Goal: Task Accomplishment & Management: Manage account settings

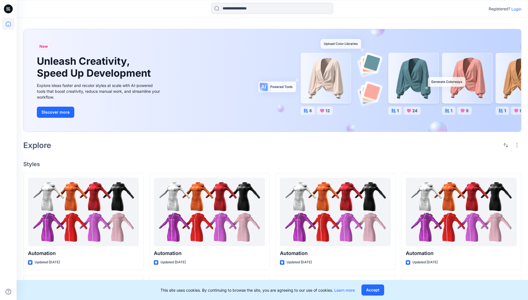
click at [515, 9] on p "Login" at bounding box center [517, 9] width 10 height 6
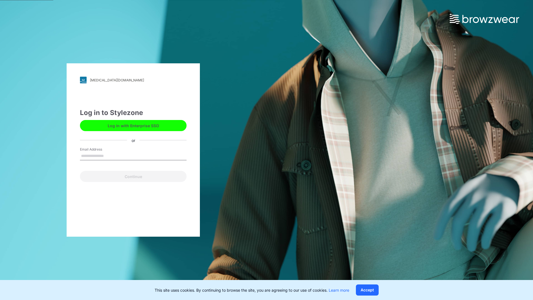
click at [110, 155] on input "Email Address" at bounding box center [133, 156] width 107 height 8
type input "**********"
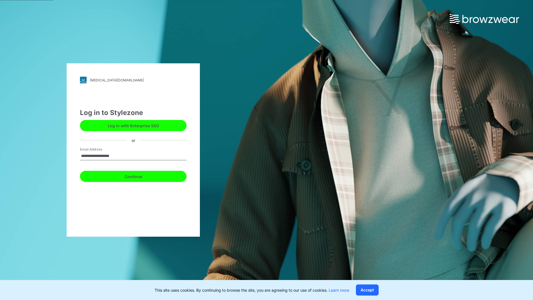
click at [139, 175] on button "Continue" at bounding box center [133, 176] width 107 height 11
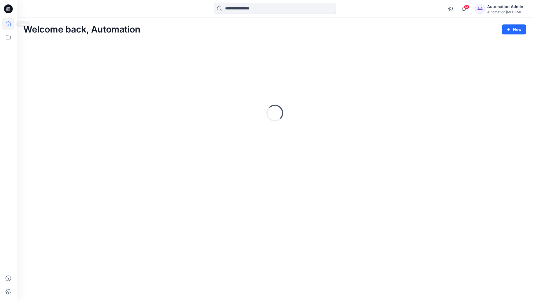
click at [11, 24] on icon at bounding box center [8, 23] width 5 height 5
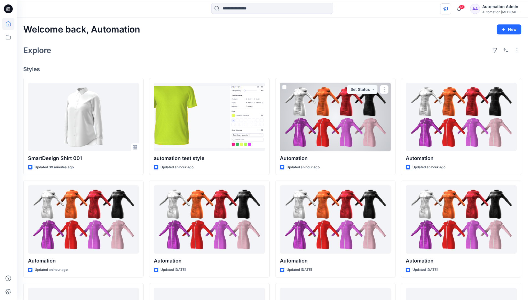
click at [448, 10] on icon "button" at bounding box center [446, 9] width 4 height 4
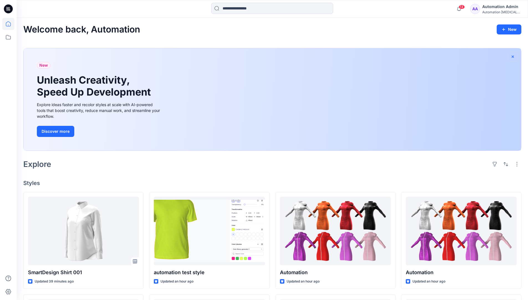
click at [513, 56] on icon "button" at bounding box center [513, 56] width 4 height 4
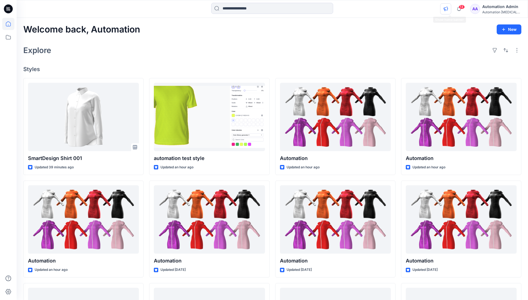
click at [448, 8] on icon "button" at bounding box center [446, 9] width 4 height 4
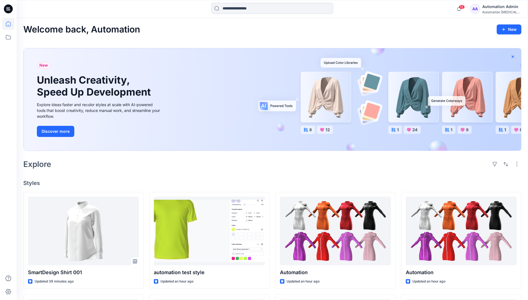
click at [513, 57] on icon "button" at bounding box center [513, 56] width 2 height 2
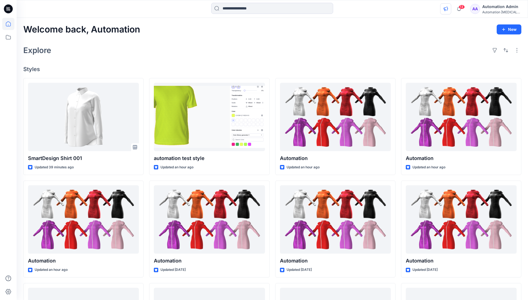
click at [448, 10] on icon "button" at bounding box center [446, 9] width 4 height 4
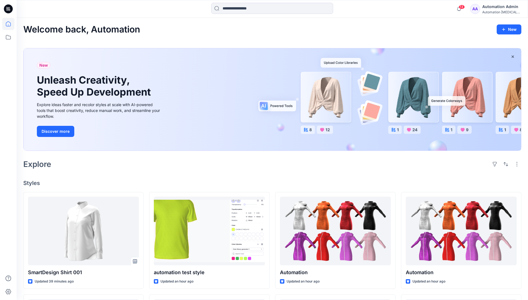
click at [492, 12] on div "Automation testim..." at bounding box center [502, 12] width 39 height 4
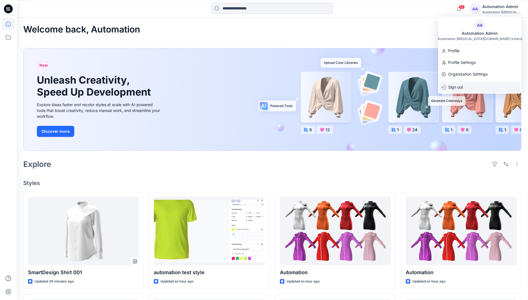
click at [467, 85] on div "Sign out" at bounding box center [480, 87] width 81 height 11
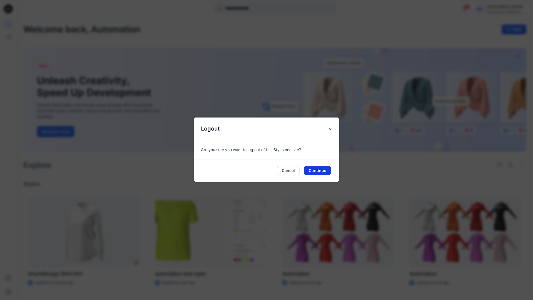
click at [327, 171] on button "Continue" at bounding box center [317, 170] width 27 height 9
